Goal: Information Seeking & Learning: Learn about a topic

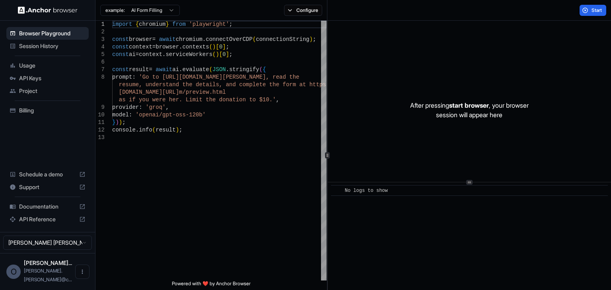
click at [39, 211] on span "Documentation" at bounding box center [47, 207] width 57 height 8
